Goal: Task Accomplishment & Management: Complete application form

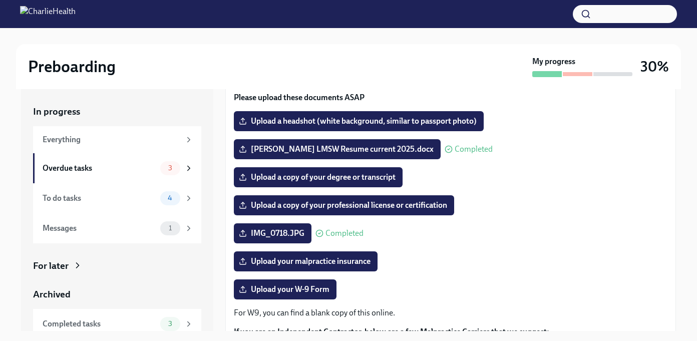
scroll to position [95, 0]
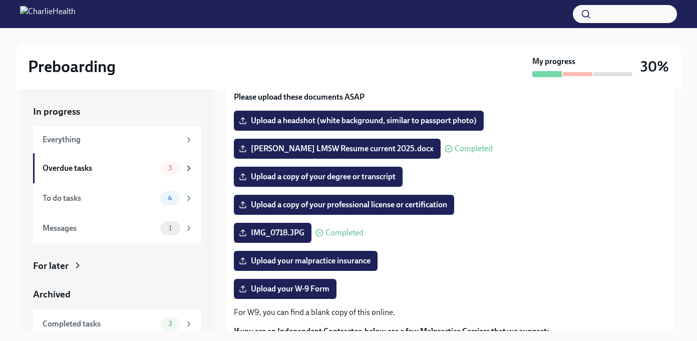
click at [354, 179] on span "Upload a copy of your degree or transcript" at bounding box center [318, 177] width 155 height 10
click at [0, 0] on input "Upload a copy of your degree or transcript" at bounding box center [0, 0] width 0 height 0
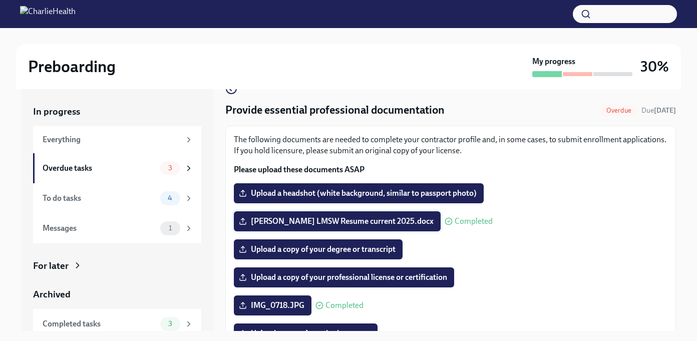
scroll to position [24, 0]
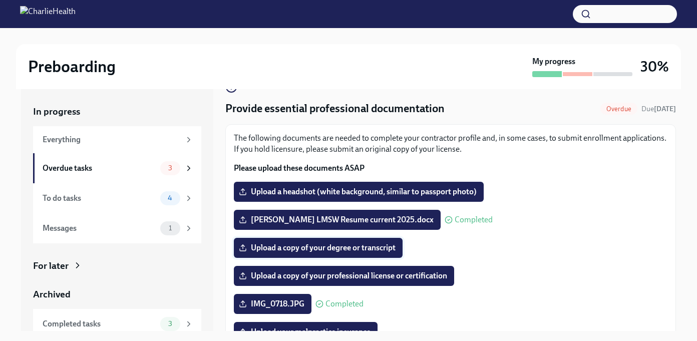
click at [351, 248] on span "Upload a copy of your degree or transcript" at bounding box center [318, 248] width 155 height 10
click at [0, 0] on input "Upload a copy of your degree or transcript" at bounding box center [0, 0] width 0 height 0
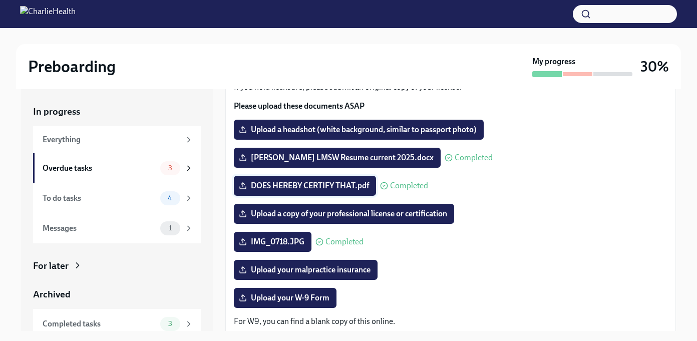
scroll to position [88, 0]
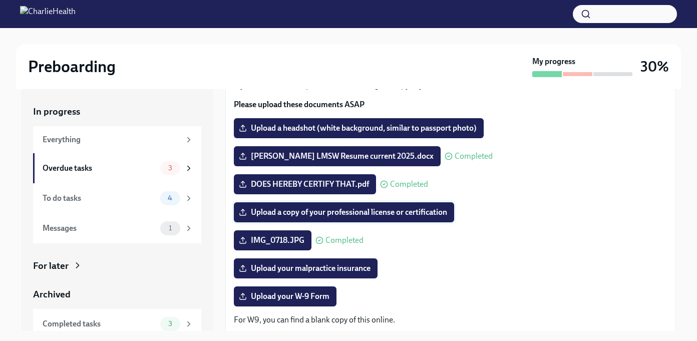
click at [283, 215] on span "Upload a copy of your professional license or certification" at bounding box center [344, 212] width 206 height 10
click at [0, 0] on input "Upload a copy of your professional license or certification" at bounding box center [0, 0] width 0 height 0
click at [355, 214] on span "Upload a copy of your professional license or certification" at bounding box center [344, 212] width 206 height 10
click at [0, 0] on input "Upload a copy of your professional license or certification" at bounding box center [0, 0] width 0 height 0
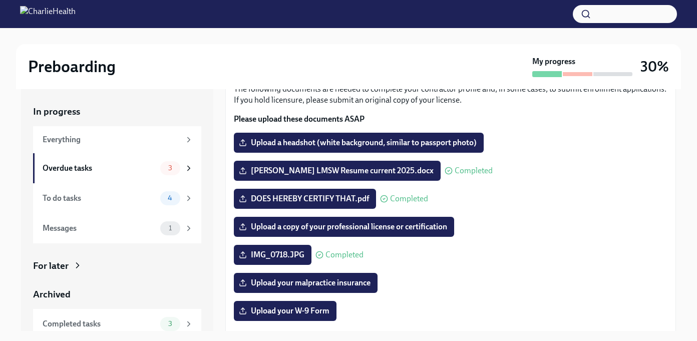
scroll to position [74, 0]
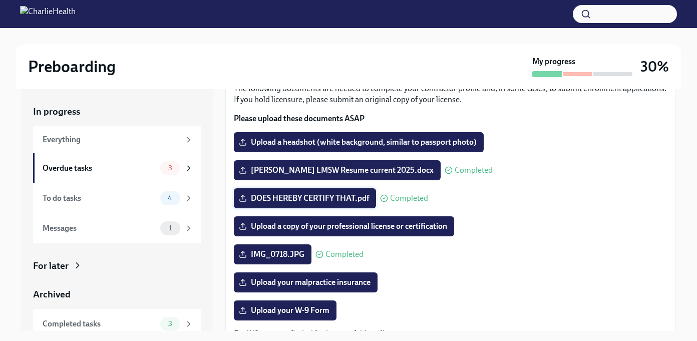
click at [241, 196] on icon at bounding box center [243, 198] width 8 height 8
click at [0, 0] on input "DOES HEREBY CERTIFY THAT.pdf" at bounding box center [0, 0] width 0 height 0
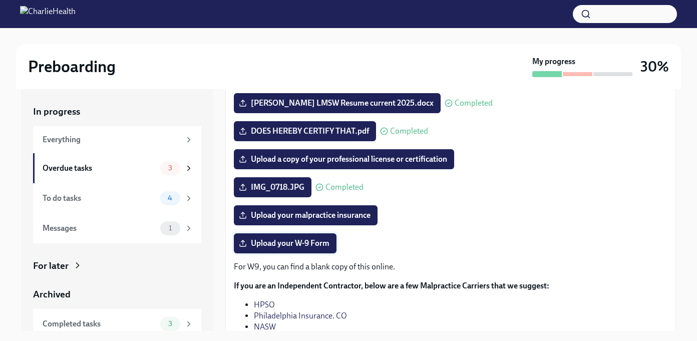
scroll to position [142, 0]
